Goal: Information Seeking & Learning: Learn about a topic

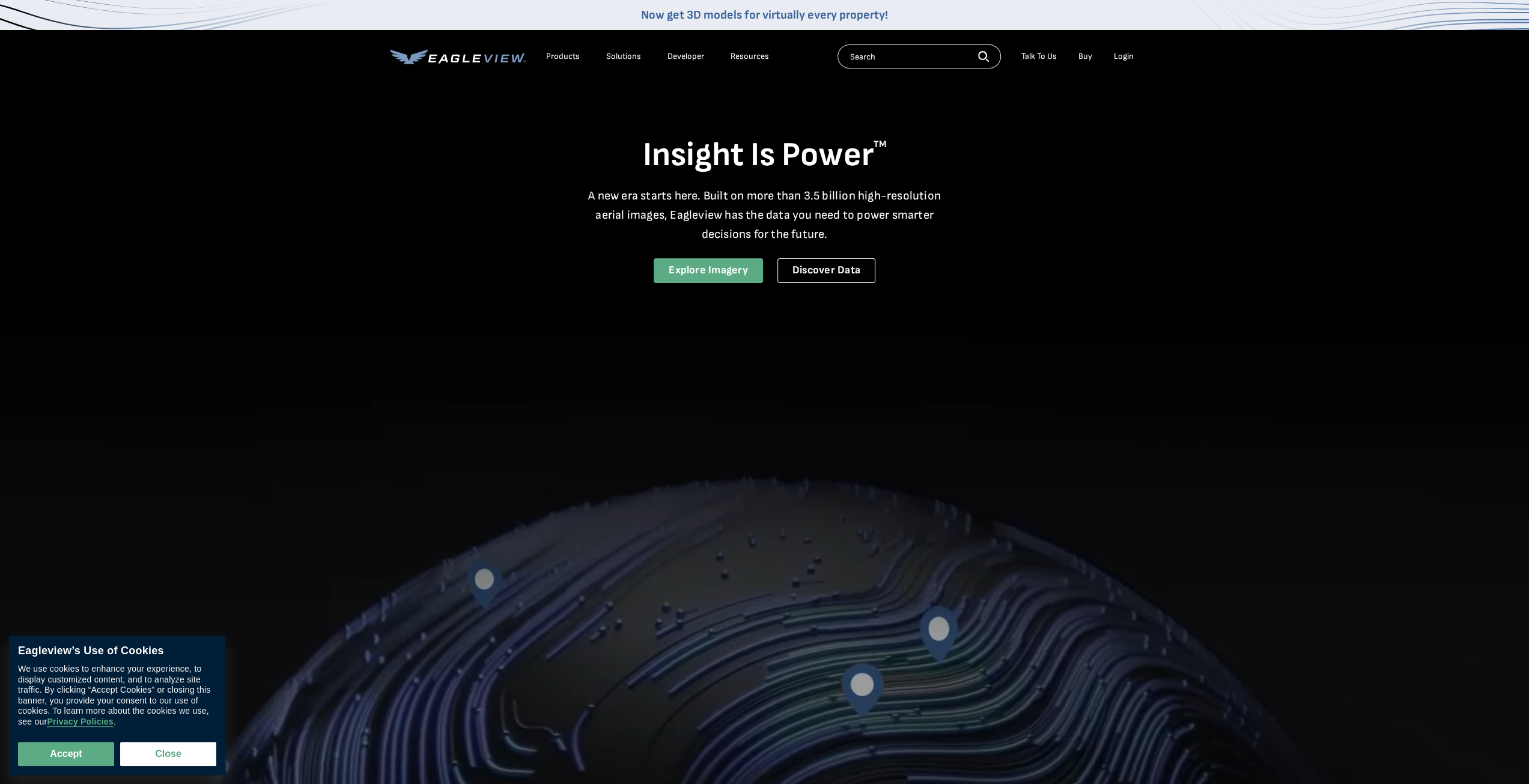
click at [718, 274] on link "Explore Imagery" at bounding box center [708, 271] width 109 height 25
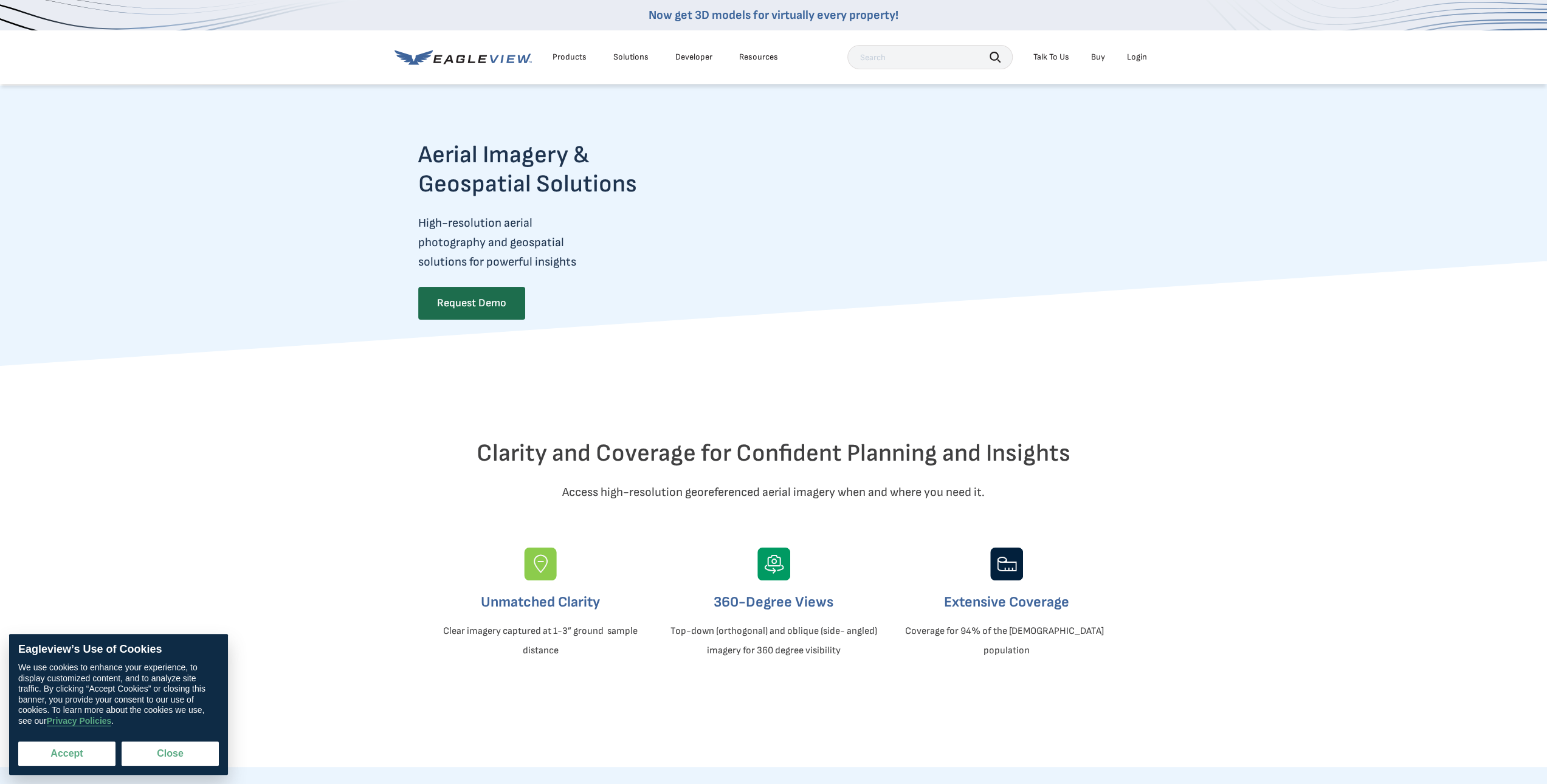
click at [76, 755] on button "Accept" at bounding box center [67, 753] width 97 height 24
checkbox input "true"
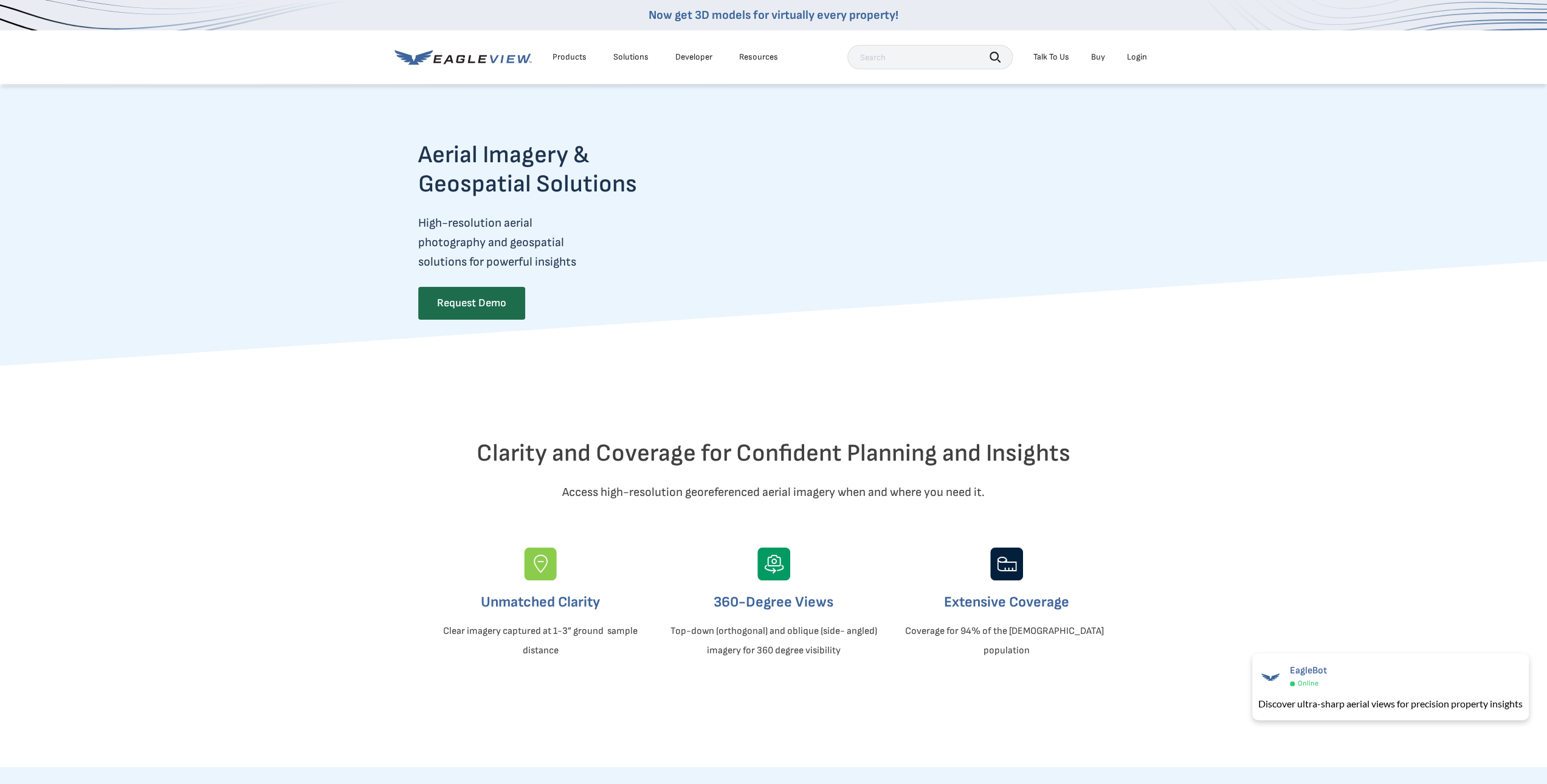
click at [573, 54] on div "Products" at bounding box center [569, 57] width 34 height 11
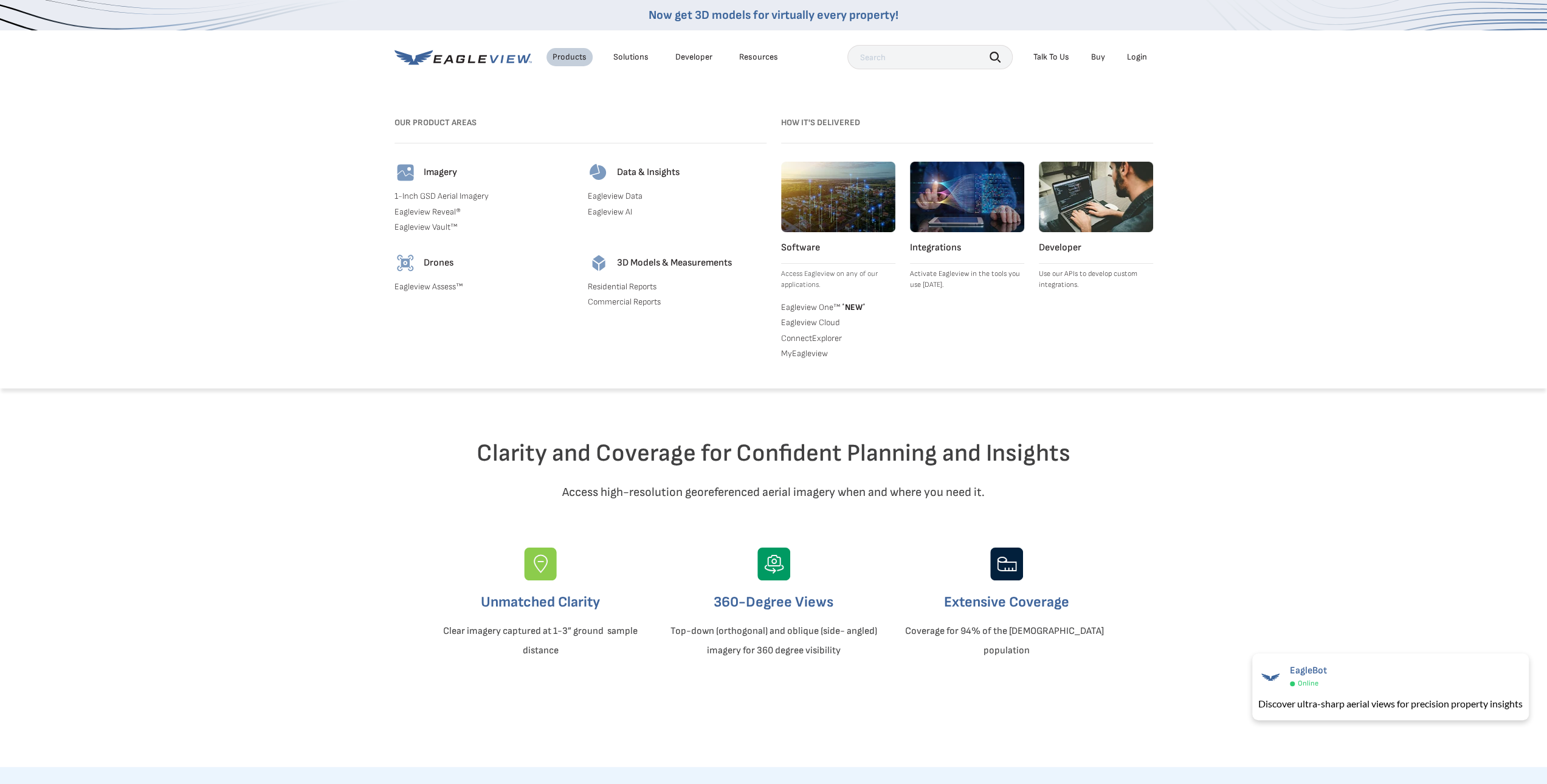
click at [448, 197] on link "1-Inch GSD Aerial Imagery" at bounding box center [484, 196] width 179 height 11
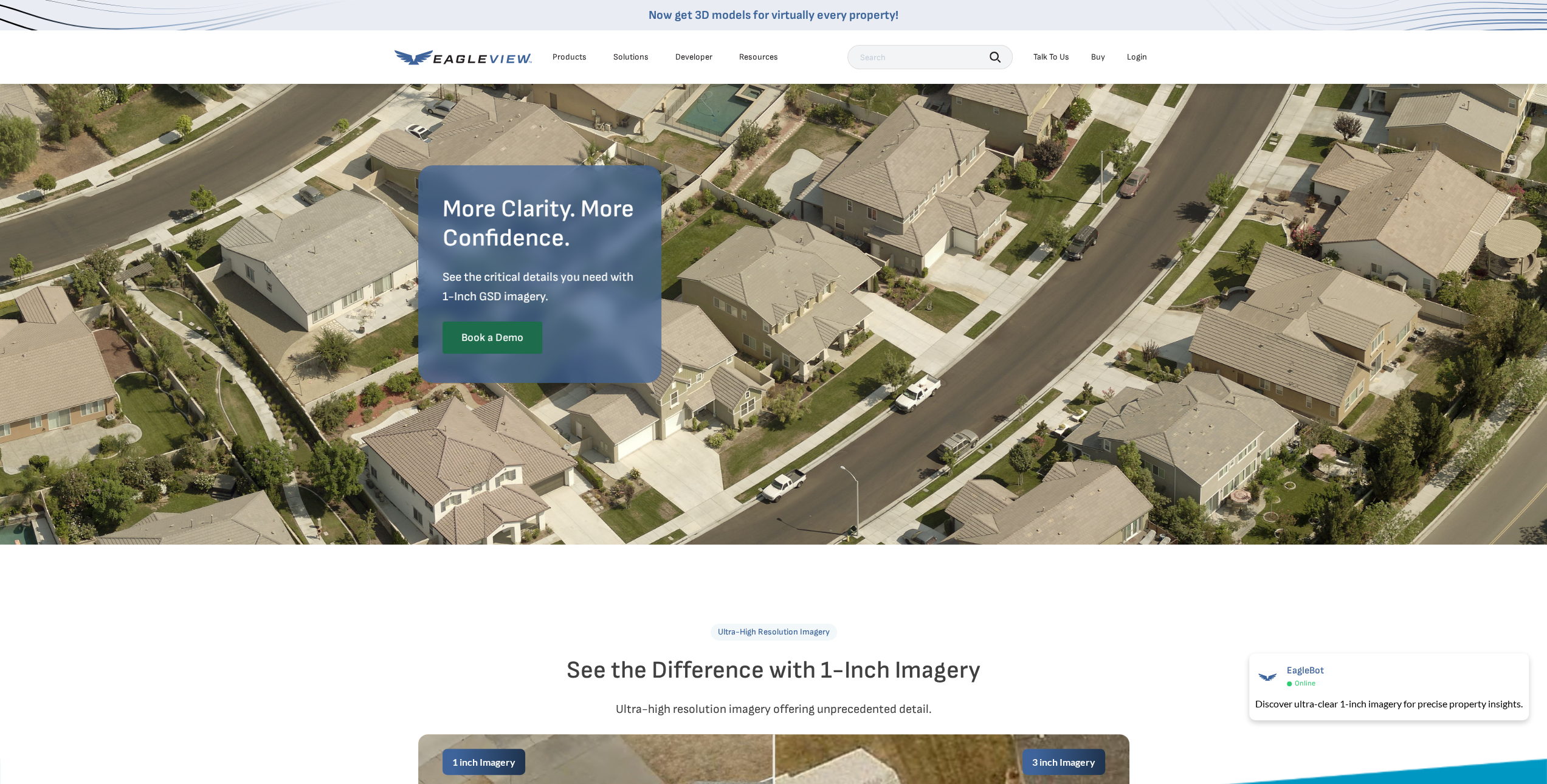
click at [567, 51] on li "Products" at bounding box center [569, 57] width 46 height 18
click at [567, 56] on div "Products" at bounding box center [569, 57] width 34 height 11
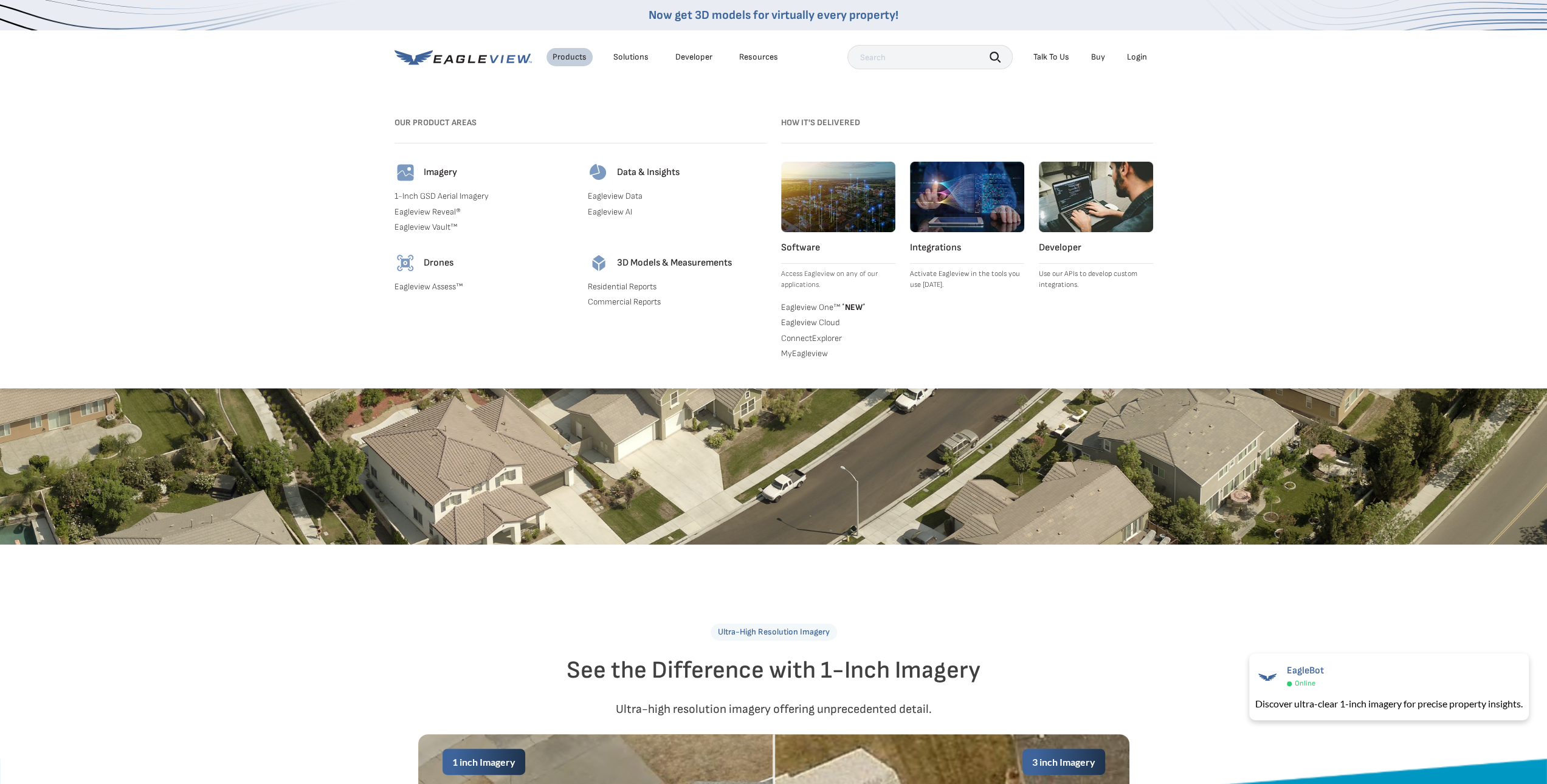
click at [437, 284] on link "Eagleview Assess™" at bounding box center [484, 287] width 179 height 11
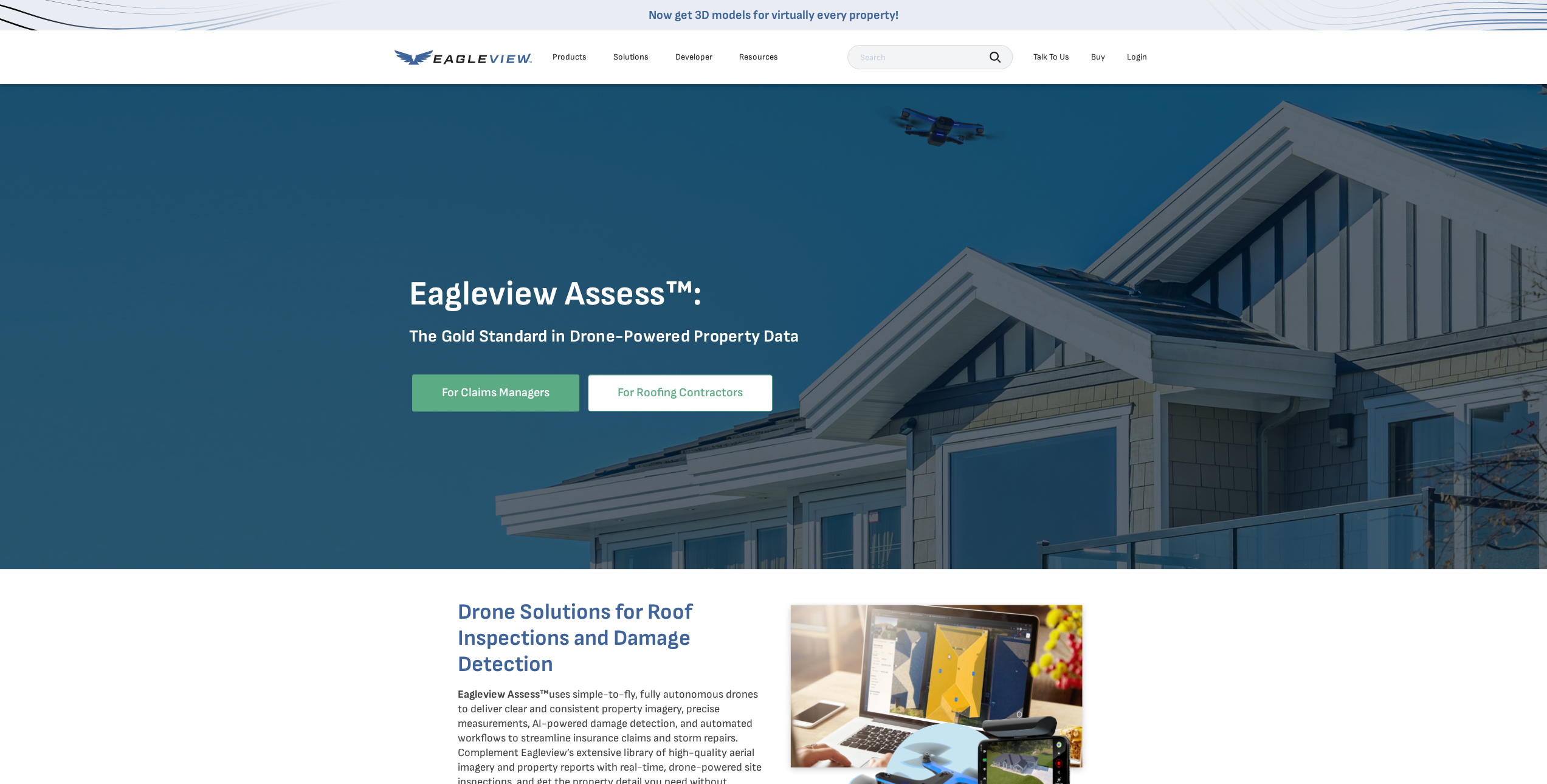
click at [682, 386] on link "For Roofing Contractors" at bounding box center [680, 392] width 184 height 37
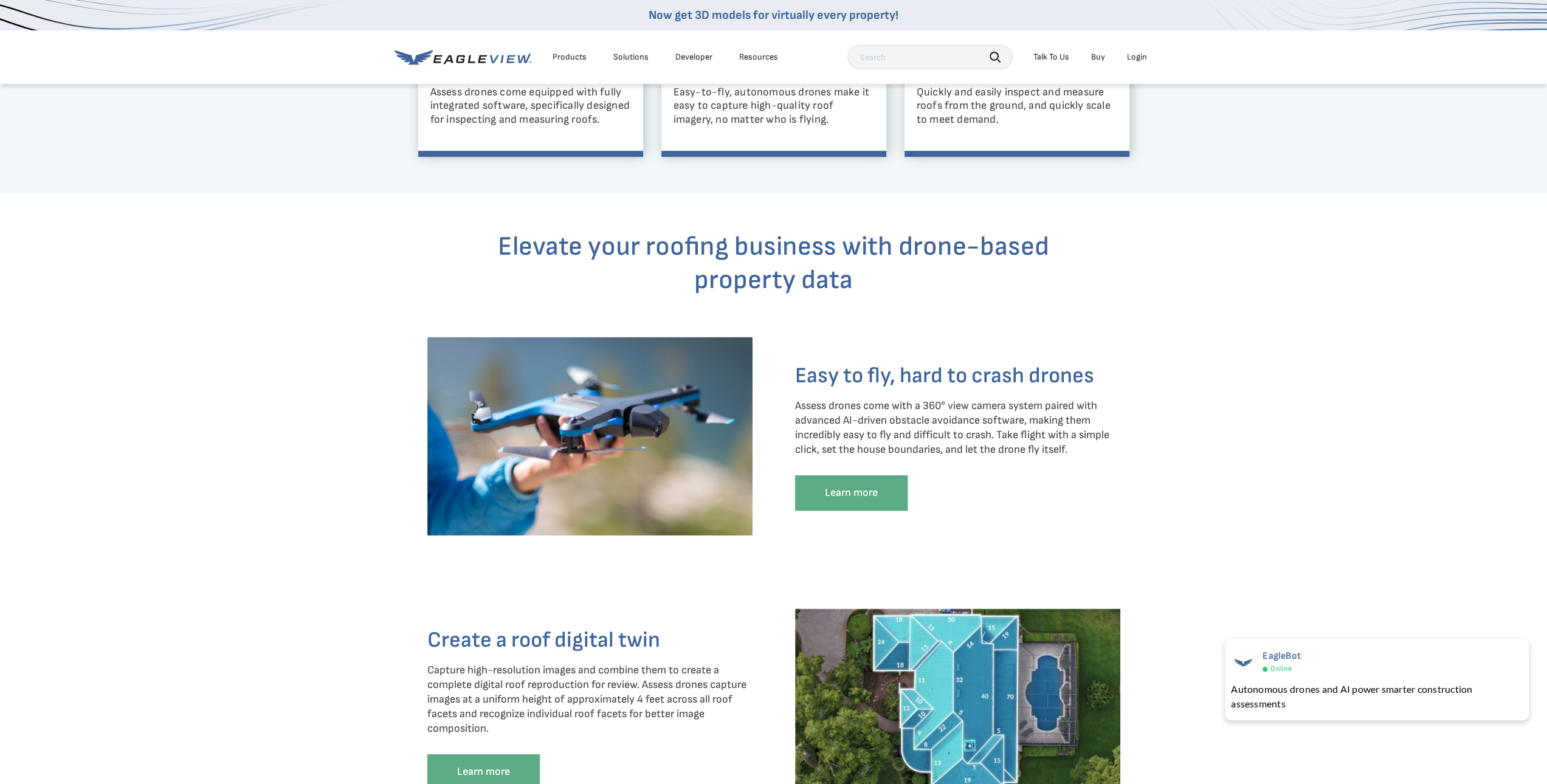
scroll to position [1161, 0]
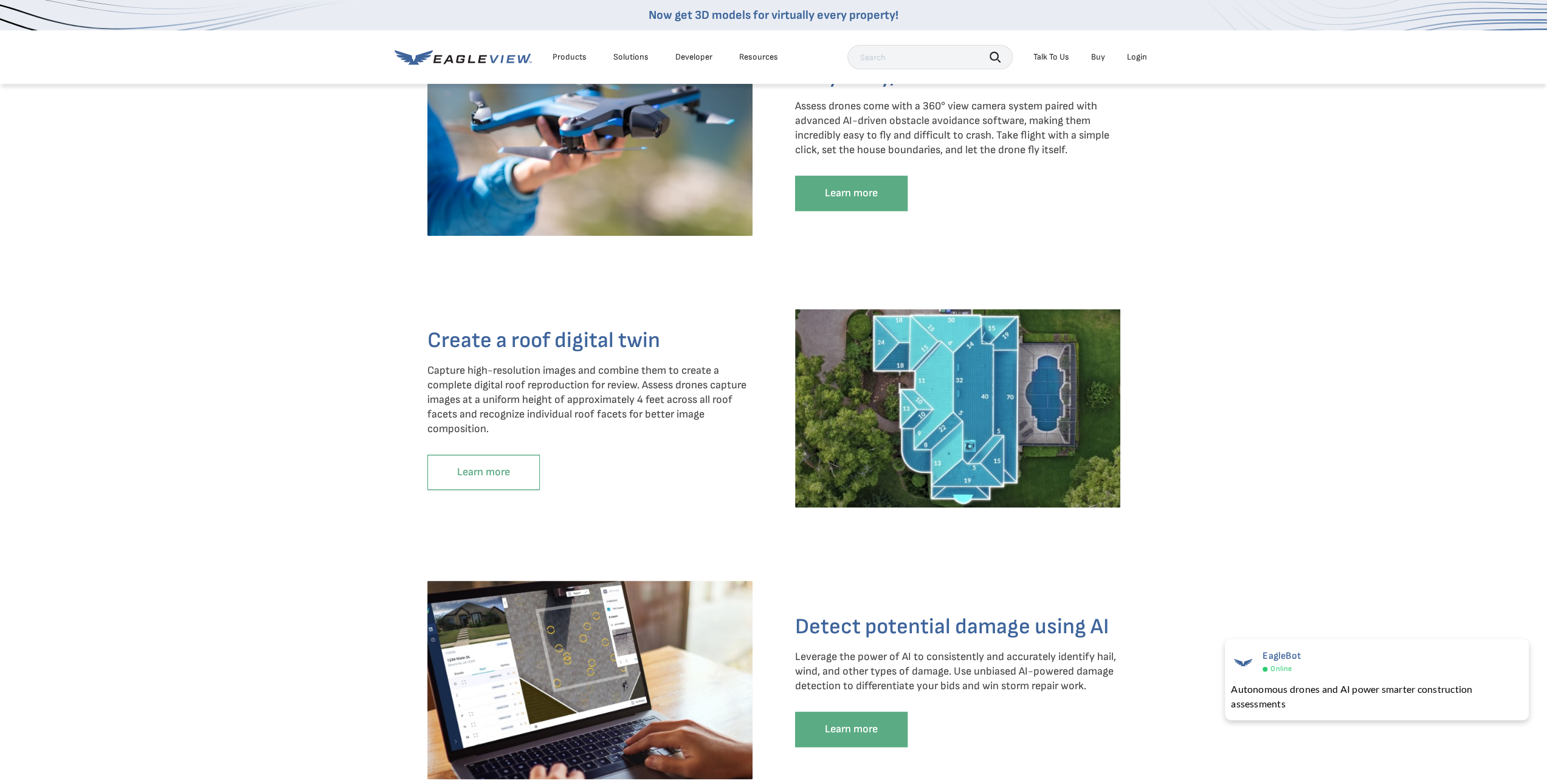
click at [513, 489] on link "Learn more" at bounding box center [483, 472] width 112 height 35
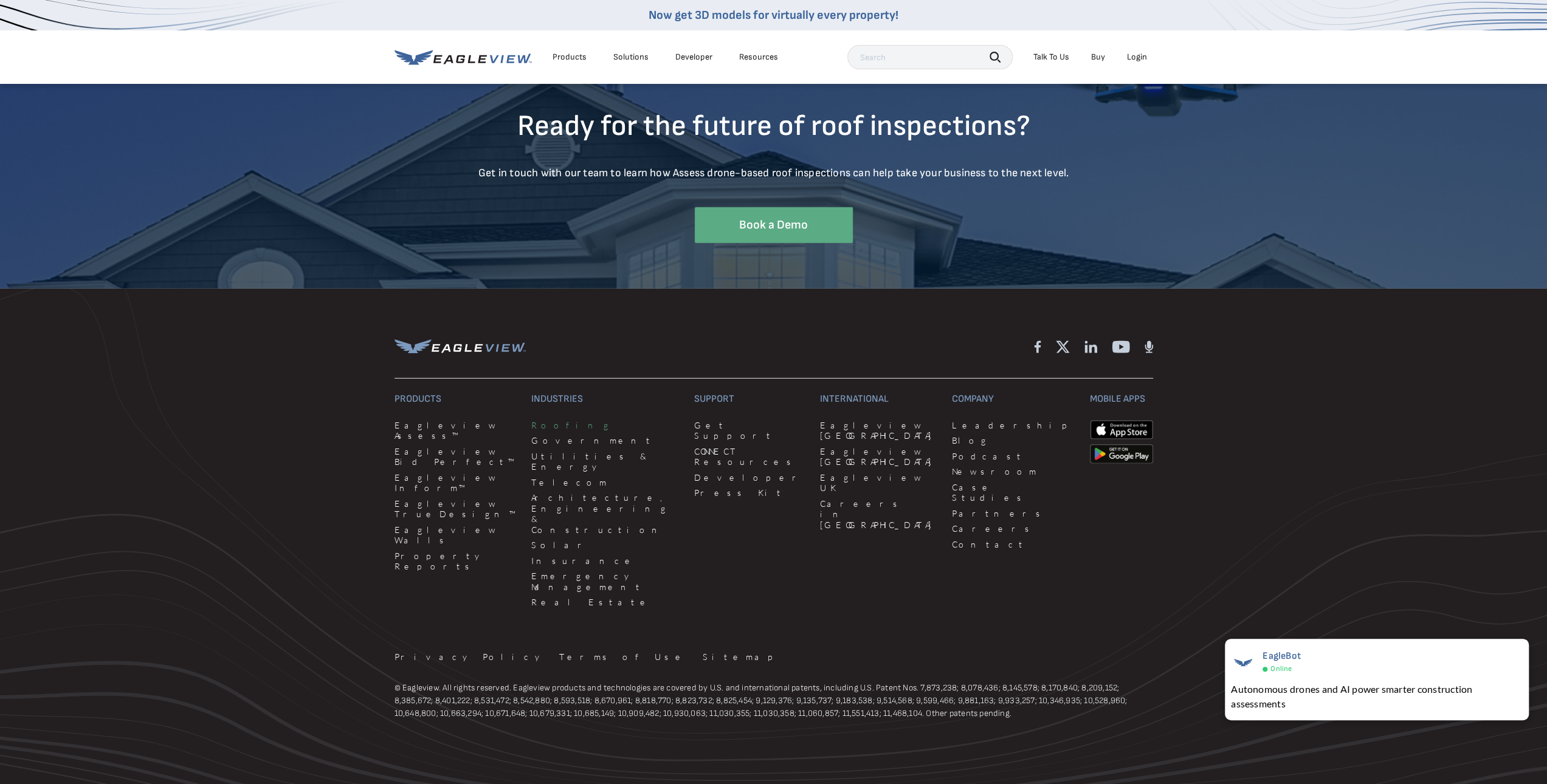
click at [540, 431] on link "Roofing" at bounding box center [605, 425] width 148 height 11
